Goal: Task Accomplishment & Management: Manage account settings

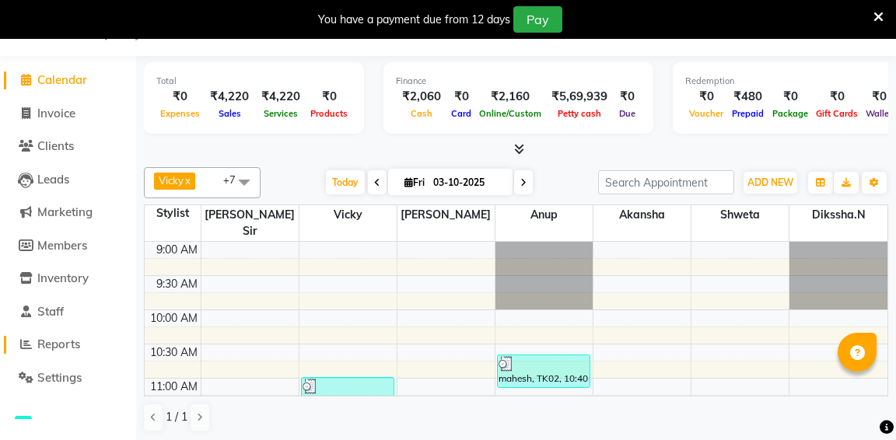
click at [23, 341] on icon at bounding box center [26, 344] width 12 height 12
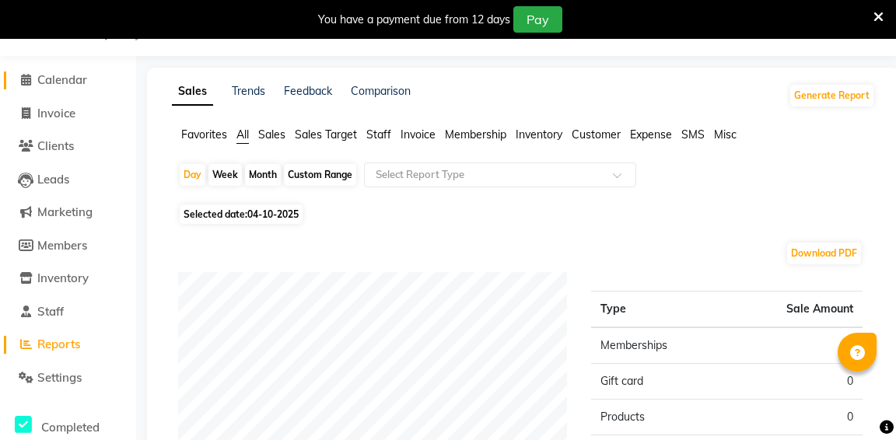
click at [29, 78] on icon at bounding box center [26, 80] width 10 height 12
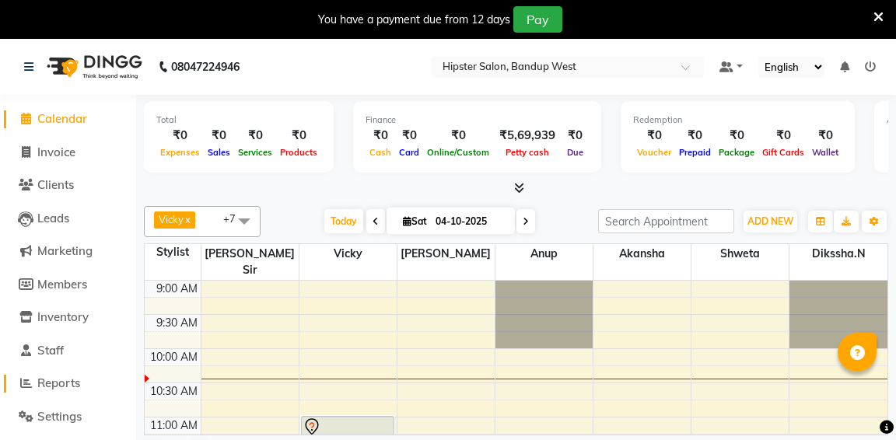
click at [26, 387] on icon at bounding box center [26, 383] width 12 height 12
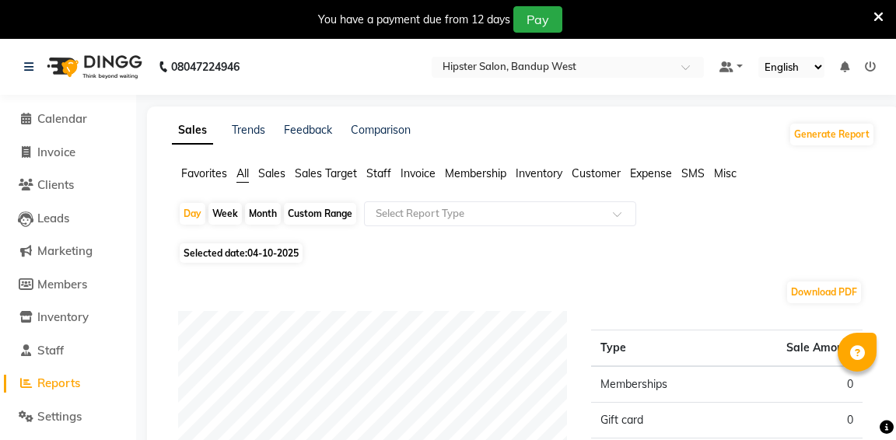
click at [304, 215] on div "Custom Range" at bounding box center [320, 214] width 72 height 22
select select "10"
select select "2025"
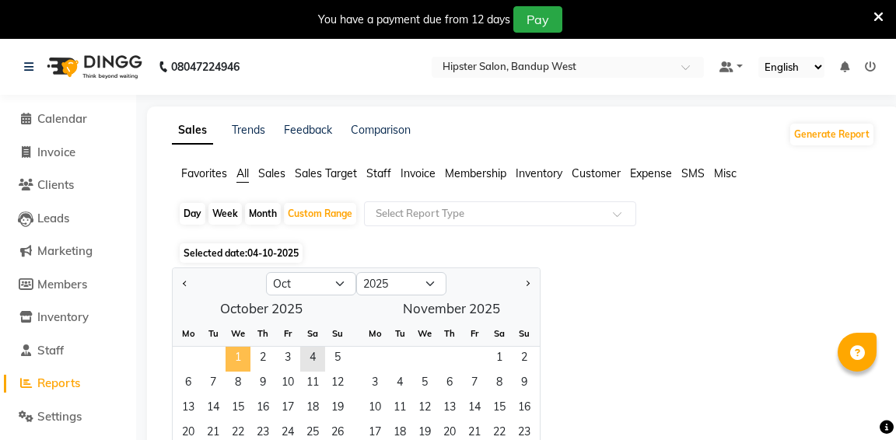
click at [242, 354] on span "1" at bounding box center [237, 359] width 25 height 25
click at [291, 363] on span "3" at bounding box center [287, 359] width 25 height 25
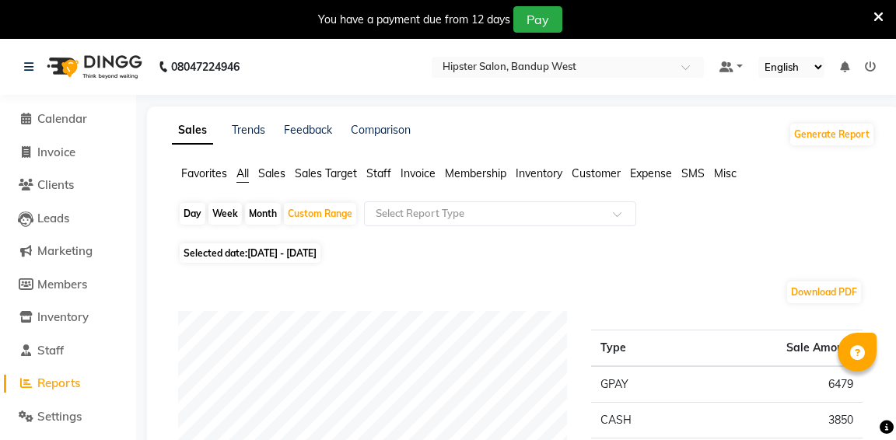
click at [382, 176] on span "Staff" at bounding box center [378, 173] width 25 height 14
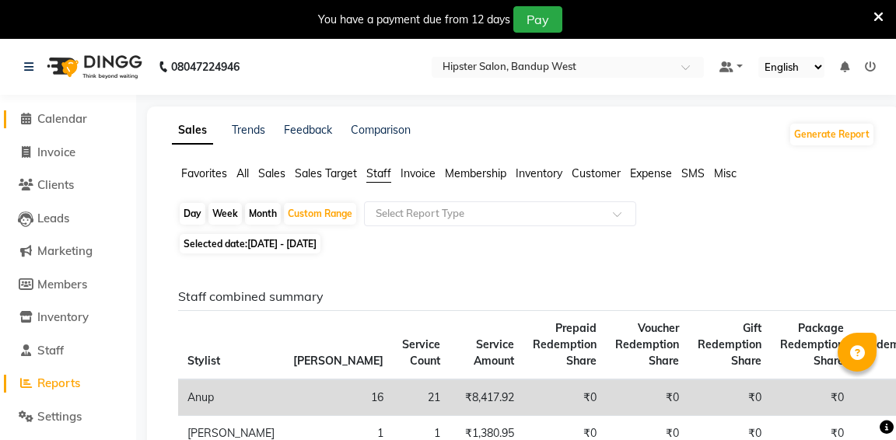
click at [23, 117] on icon at bounding box center [26, 119] width 10 height 12
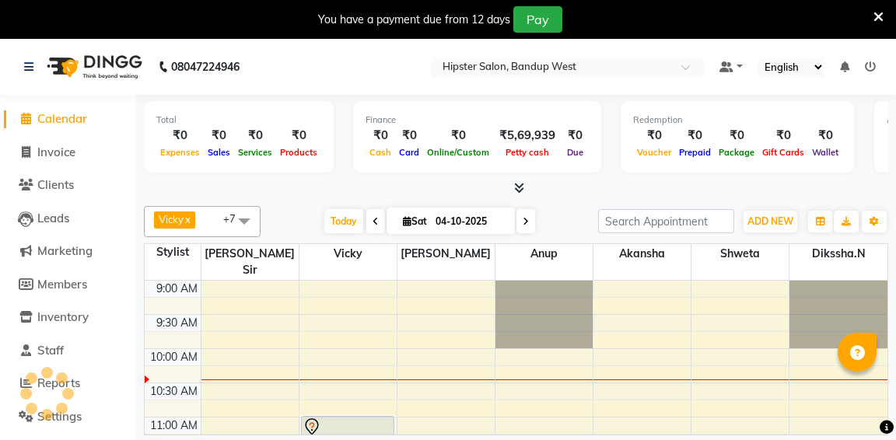
click at [876, 21] on icon at bounding box center [878, 17] width 10 height 14
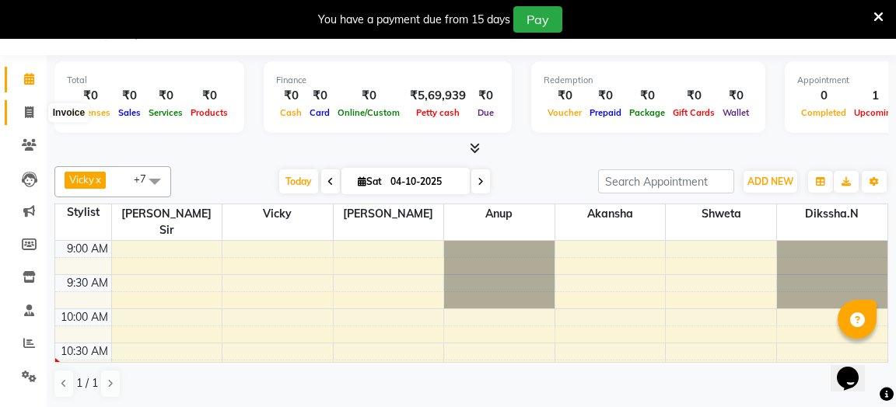
click at [27, 112] on icon at bounding box center [29, 112] width 9 height 12
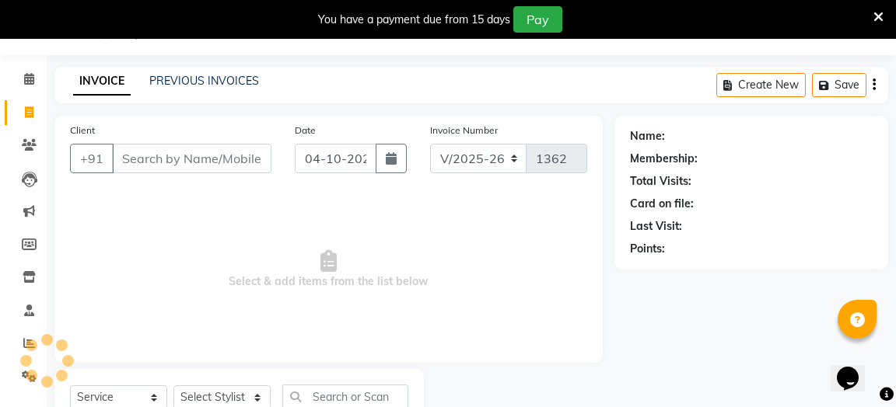
click at [27, 112] on icon at bounding box center [29, 112] width 9 height 12
select select "service"
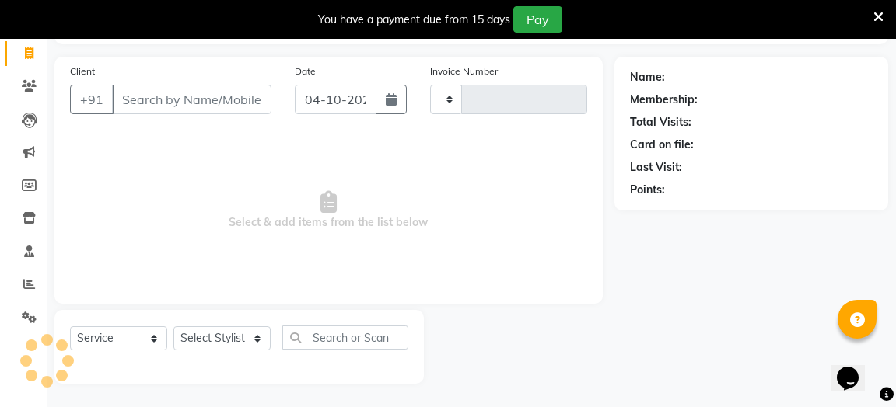
type input "1362"
select select "6746"
click at [172, 97] on input "Client" at bounding box center [191, 100] width 159 height 30
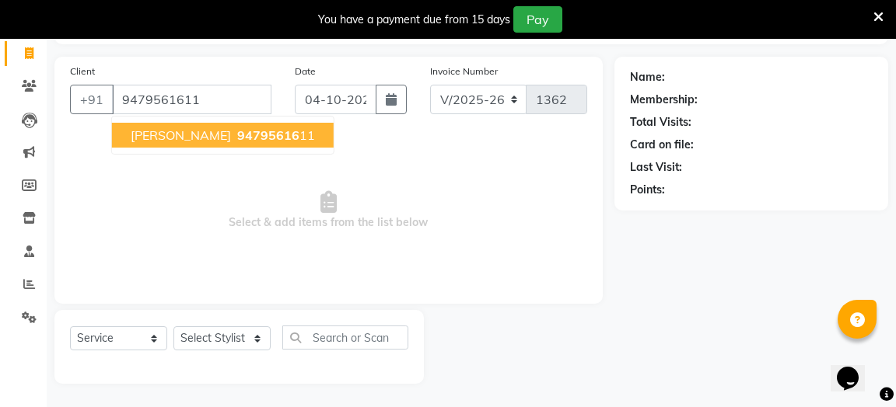
type input "9479561611"
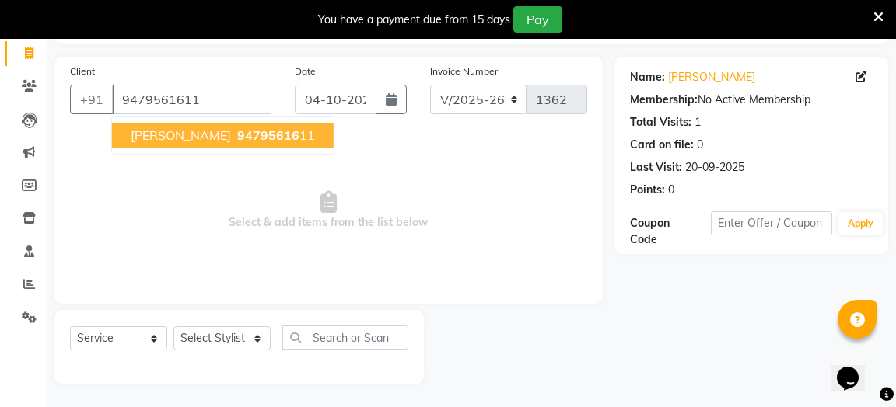
click at [234, 134] on ngb-highlight "94795616 11" at bounding box center [274, 135] width 81 height 16
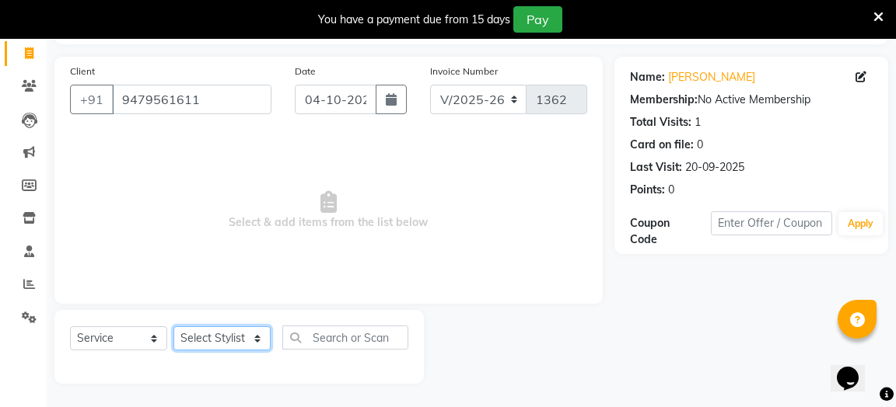
click at [262, 338] on select "Select Stylist aditya aishu akansha anup ashik Ayushi bhavin sir Dikssha.N Irsh…" at bounding box center [221, 338] width 97 height 24
select select "58202"
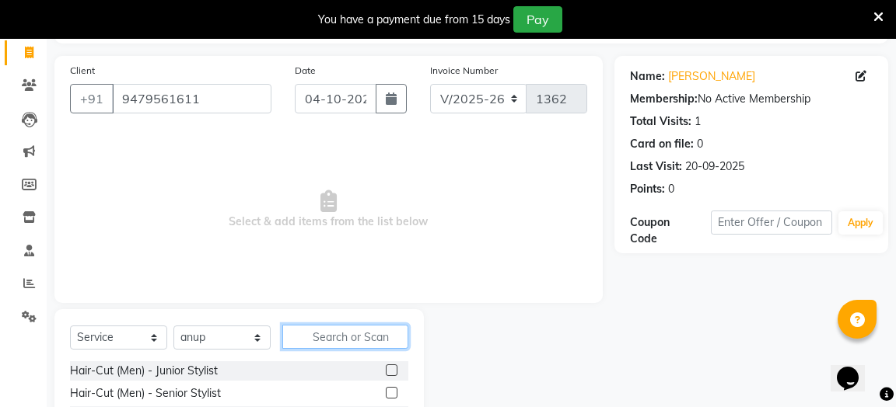
click at [383, 336] on input "text" at bounding box center [345, 337] width 126 height 24
type input "bar"
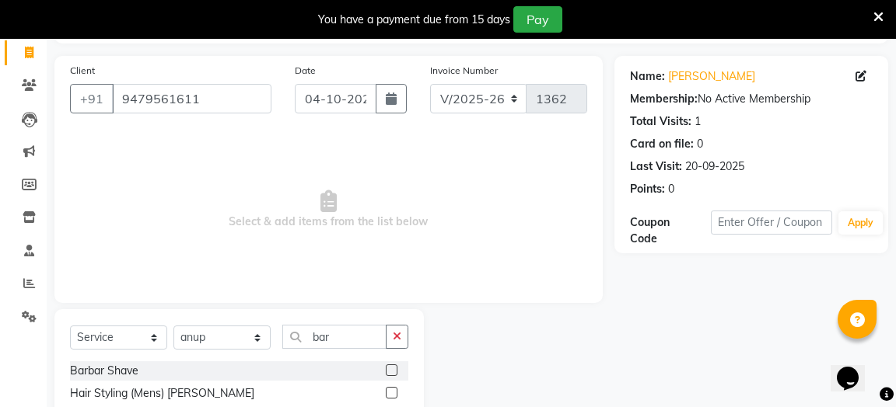
click at [389, 372] on label at bounding box center [392, 371] width 12 height 12
click at [389, 372] on input "checkbox" at bounding box center [391, 371] width 10 height 10
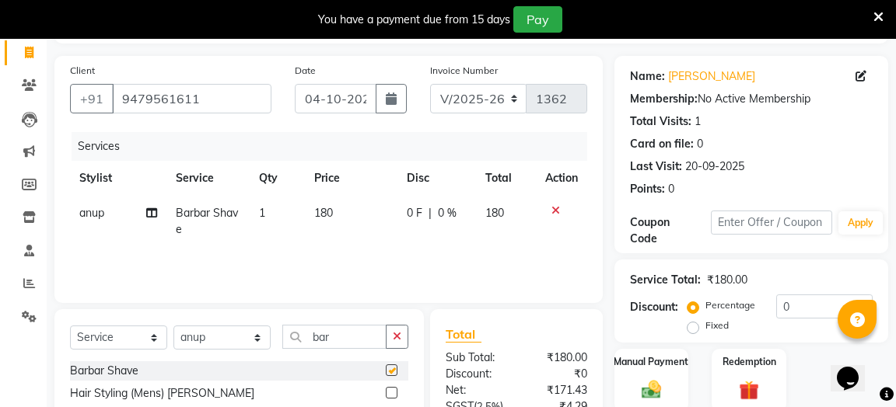
checkbox input "false"
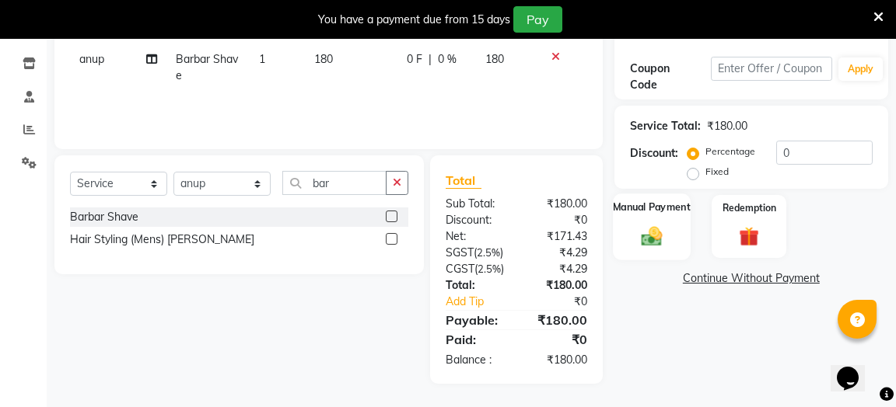
click at [663, 194] on div "Manual Payment" at bounding box center [651, 227] width 77 height 66
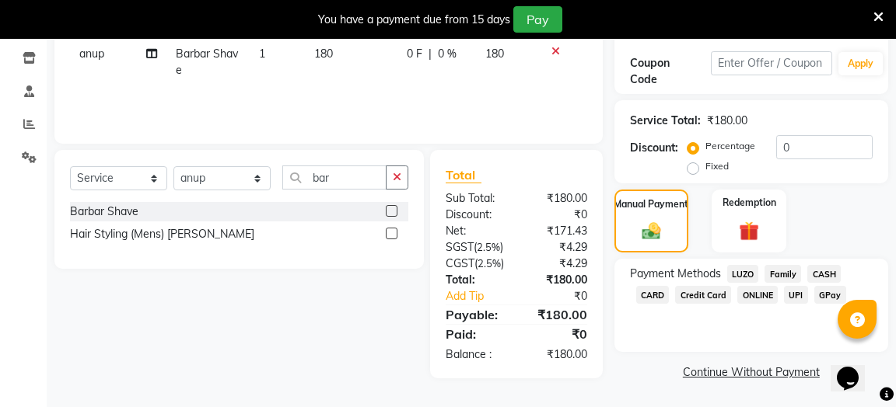
click at [825, 286] on span "GPay" at bounding box center [830, 295] width 32 height 18
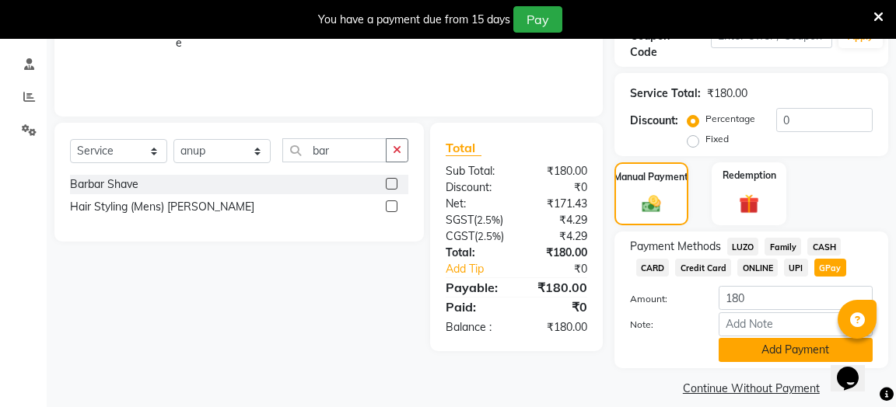
click at [759, 355] on button "Add Payment" at bounding box center [795, 350] width 154 height 24
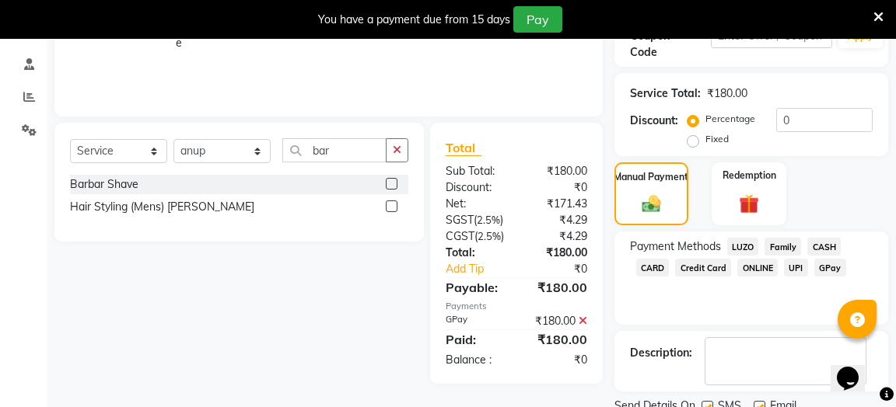
scroll to position [345, 0]
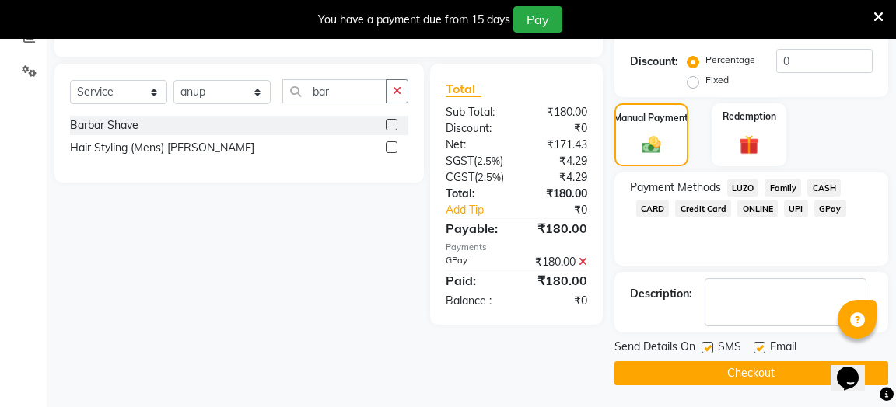
click at [750, 371] on button "Checkout" at bounding box center [751, 373] width 274 height 24
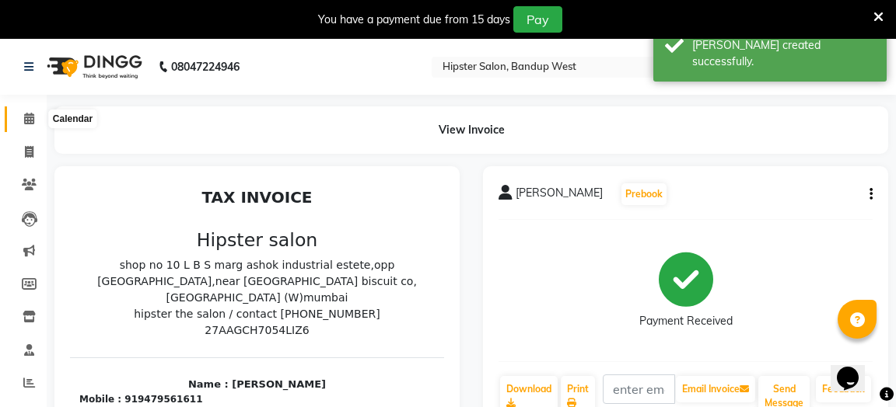
click at [27, 122] on icon at bounding box center [29, 119] width 10 height 12
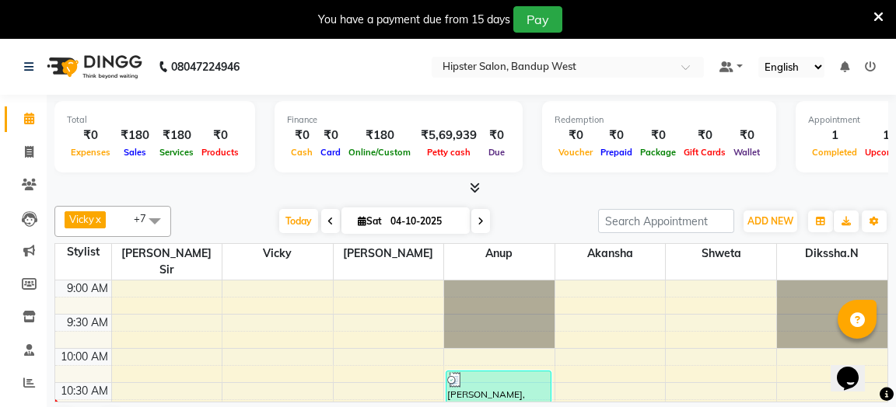
click at [330, 218] on icon at bounding box center [330, 221] width 6 height 9
type input "03-10-2025"
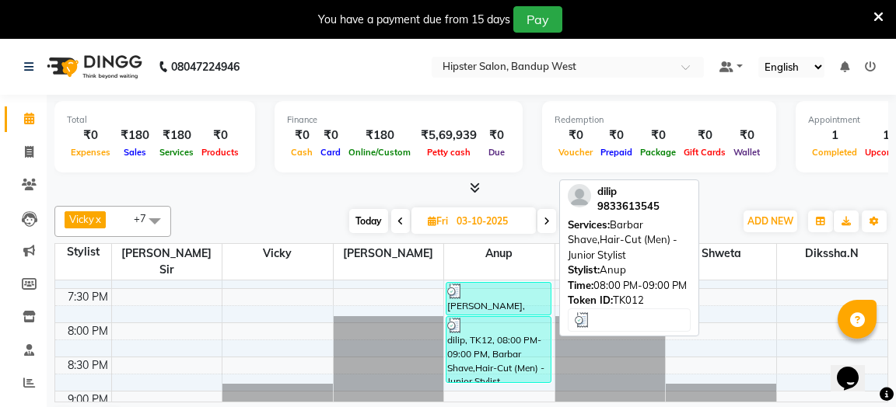
scroll to position [703, 0]
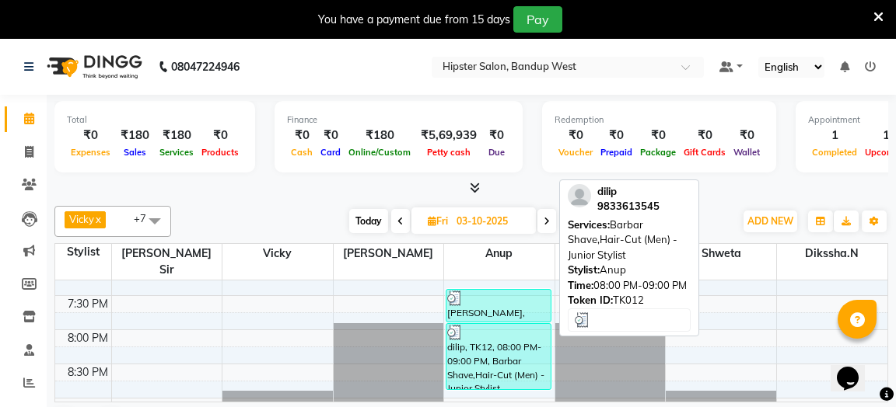
click at [522, 340] on div "dilip, TK12, 08:00 PM-09:00 PM, Barbar Shave,Hair-Cut (Men) - Junior Stylist" at bounding box center [498, 356] width 104 height 65
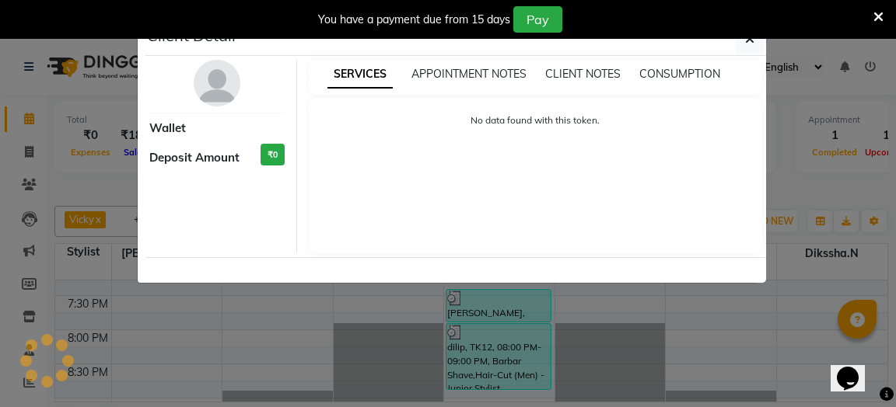
select select "3"
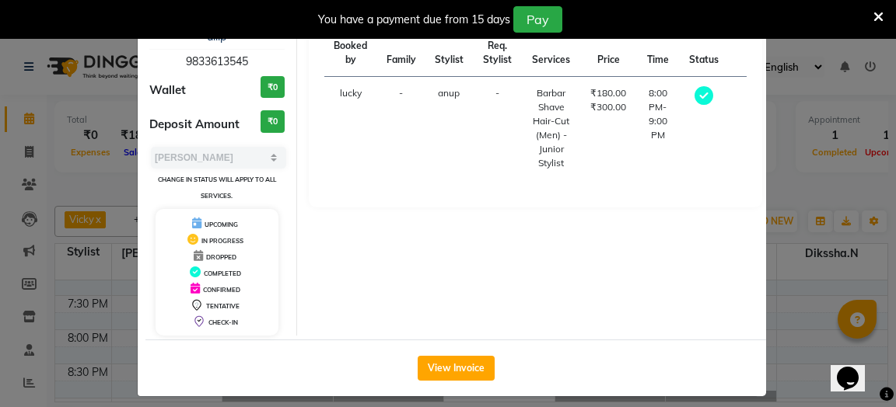
scroll to position [93, 0]
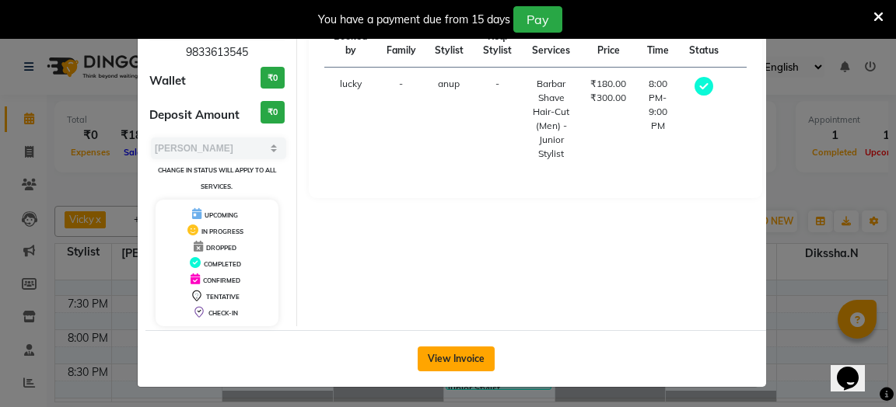
click at [463, 354] on button "View Invoice" at bounding box center [455, 359] width 77 height 25
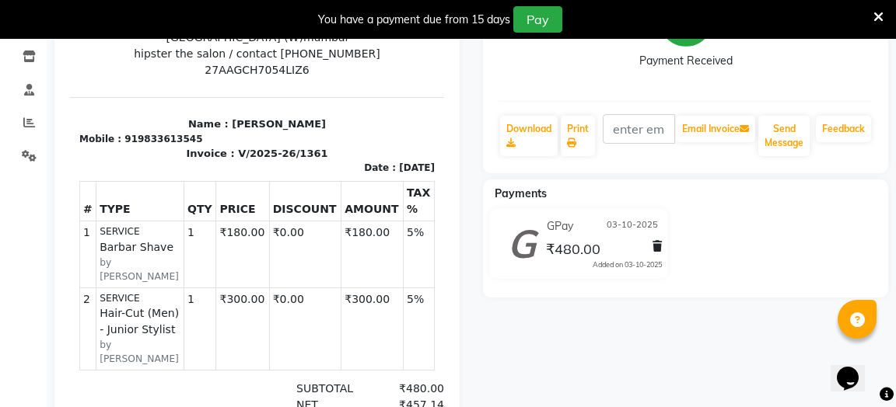
scroll to position [261, 0]
click at [399, 160] on div "03/10/2025" at bounding box center [417, 167] width 36 height 14
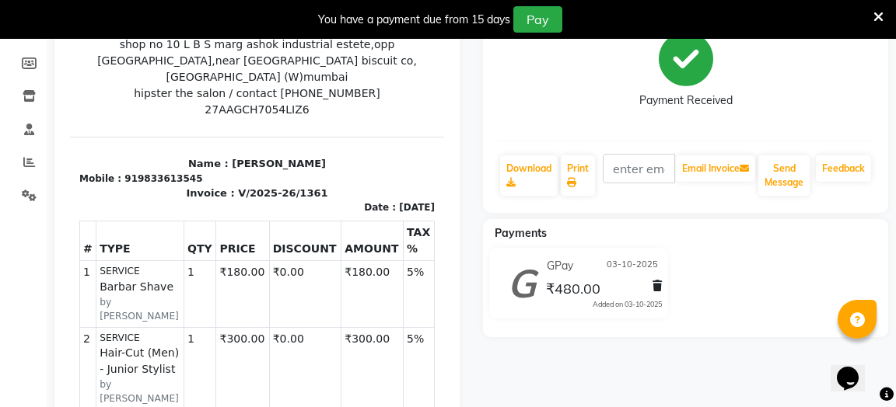
scroll to position [0, 0]
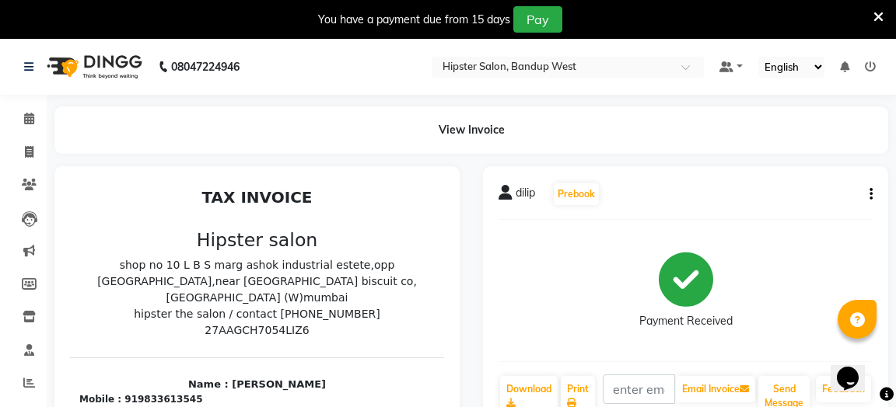
click at [870, 194] on icon "button" at bounding box center [870, 194] width 3 height 1
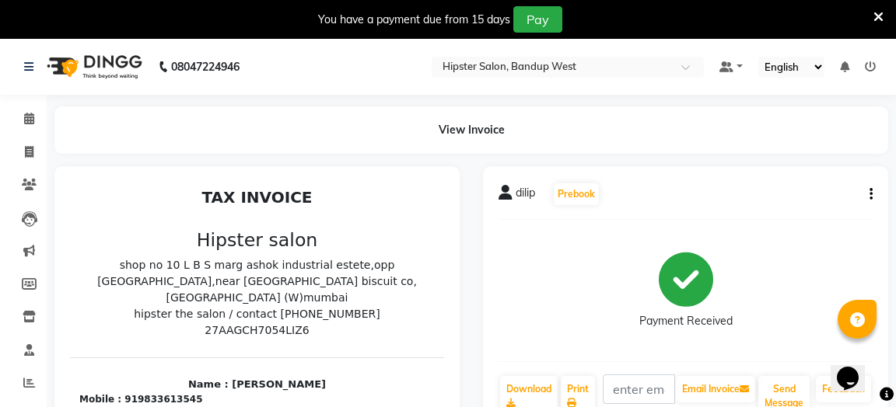
click at [881, 12] on icon at bounding box center [878, 17] width 10 height 14
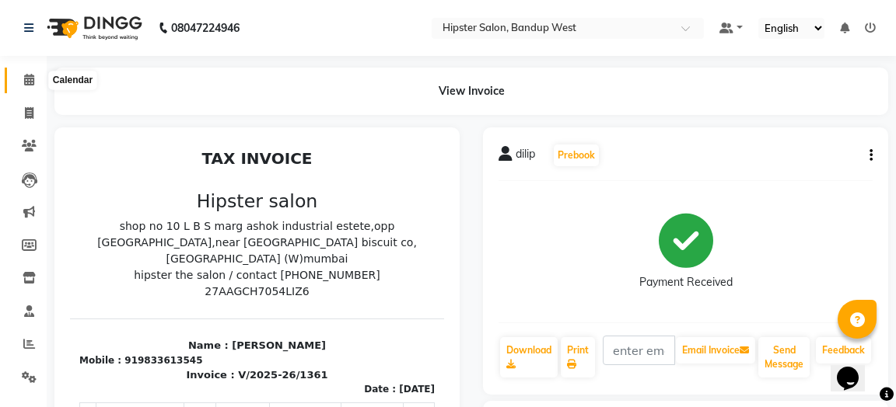
click at [29, 82] on icon at bounding box center [29, 80] width 10 height 12
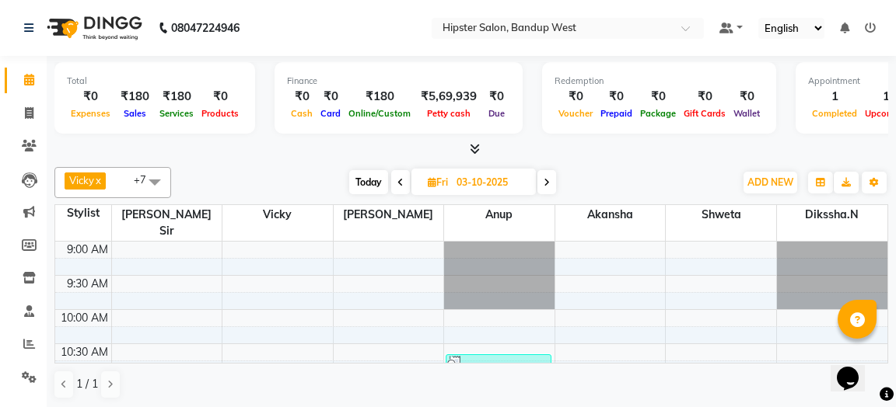
click at [551, 182] on span at bounding box center [546, 182] width 19 height 24
type input "04-10-2025"
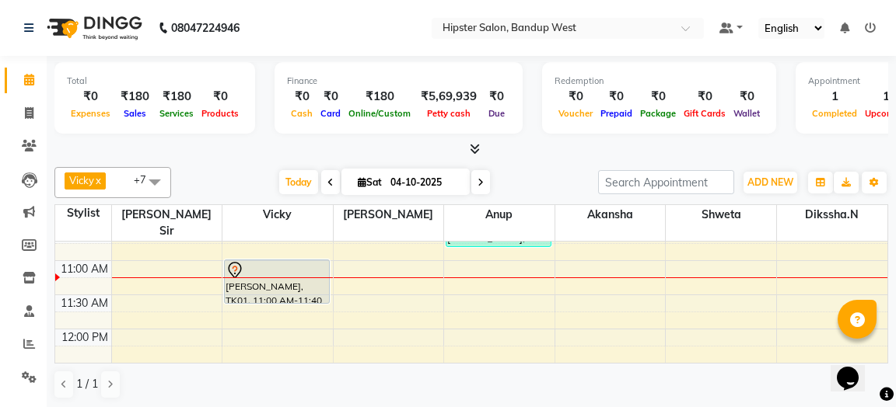
scroll to position [112, 0]
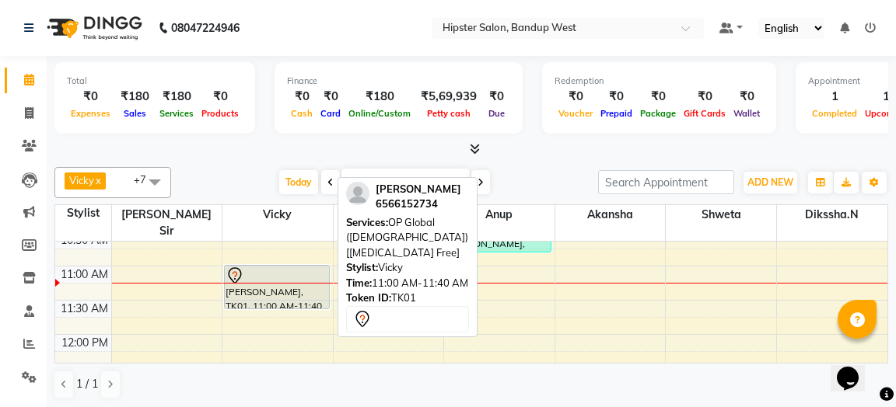
click at [294, 272] on div "[PERSON_NAME], TK01, 11:00 AM-11:40 AM, OP Global ([DEMOGRAPHIC_DATA]) [[MEDICA…" at bounding box center [277, 287] width 104 height 43
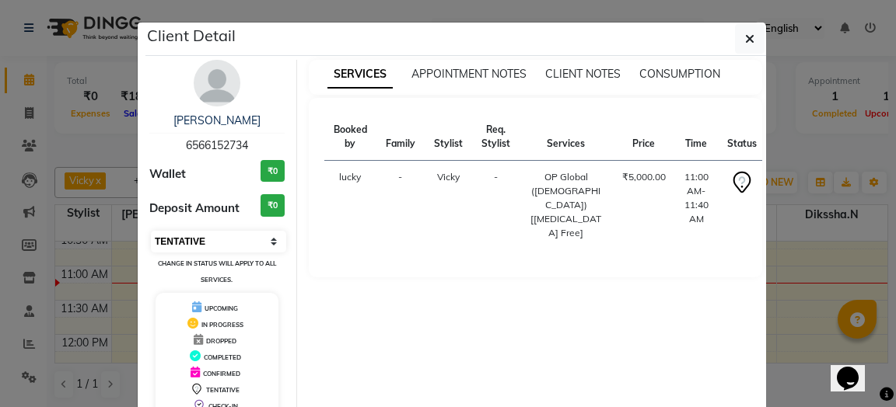
click at [253, 241] on select "Select IN SERVICE CONFIRMED TENTATIVE CHECK IN MARK DONE DROPPED UPCOMING" at bounding box center [218, 242] width 135 height 22
select select "2"
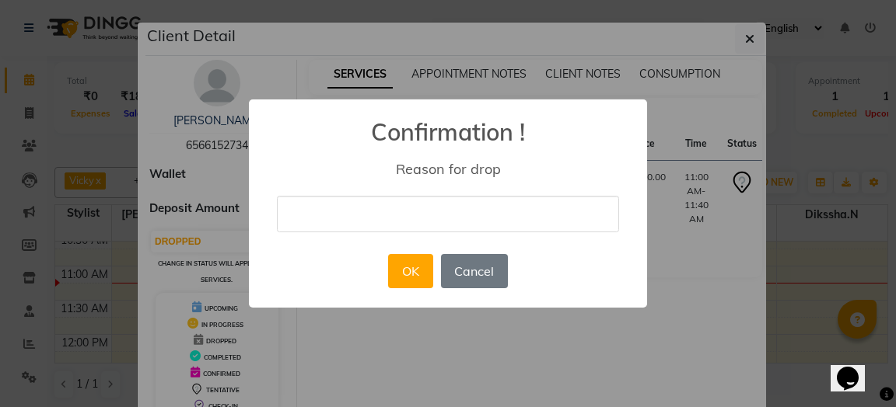
click at [362, 221] on input "text" at bounding box center [448, 214] width 342 height 37
type input "cancel"
click at [416, 269] on button "OK" at bounding box center [410, 271] width 44 height 34
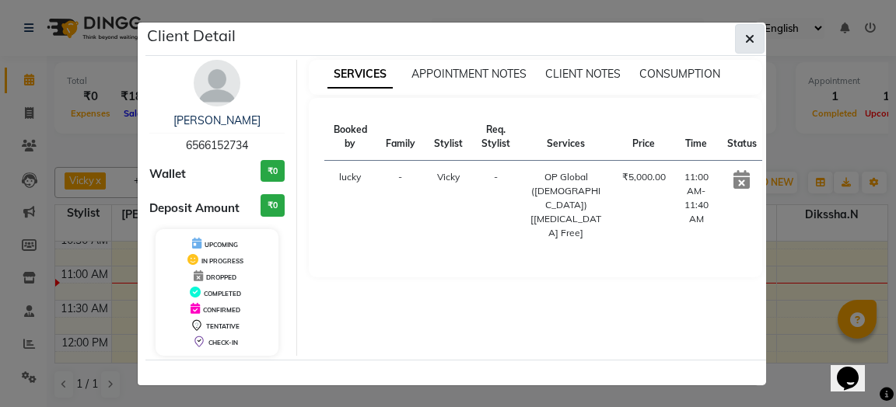
click at [753, 41] on icon "button" at bounding box center [749, 39] width 9 height 12
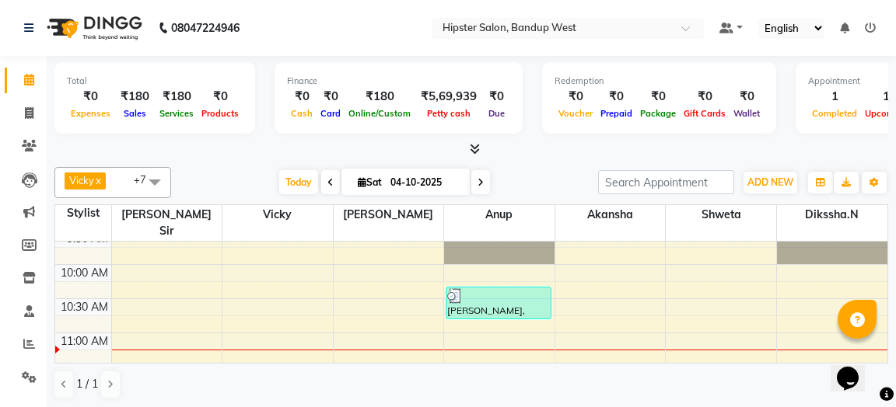
scroll to position [16, 0]
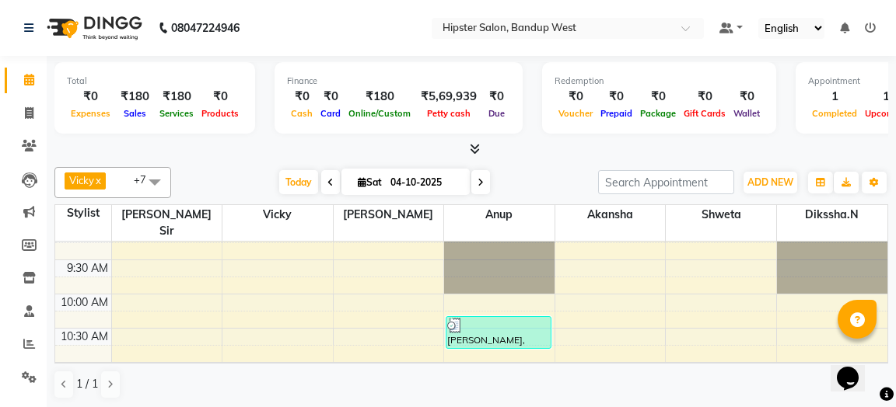
click at [482, 183] on icon at bounding box center [480, 182] width 6 height 9
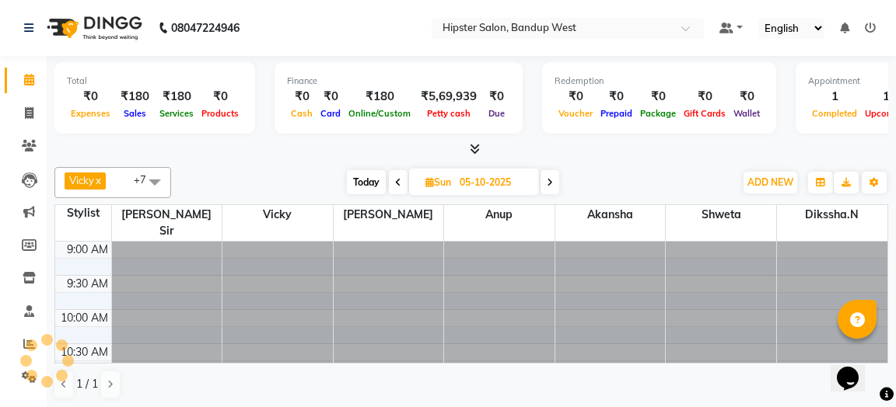
scroll to position [136, 0]
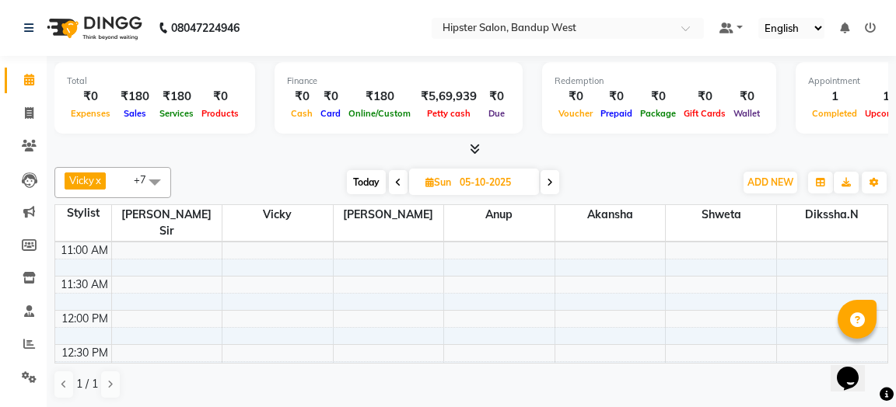
click at [374, 183] on span "Today" at bounding box center [366, 182] width 39 height 24
type input "04-10-2025"
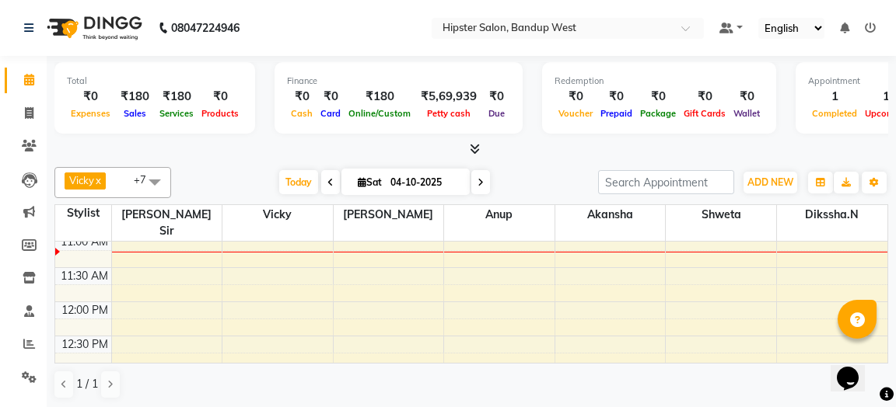
scroll to position [143, 0]
